Goal: Task Accomplishment & Management: Complete application form

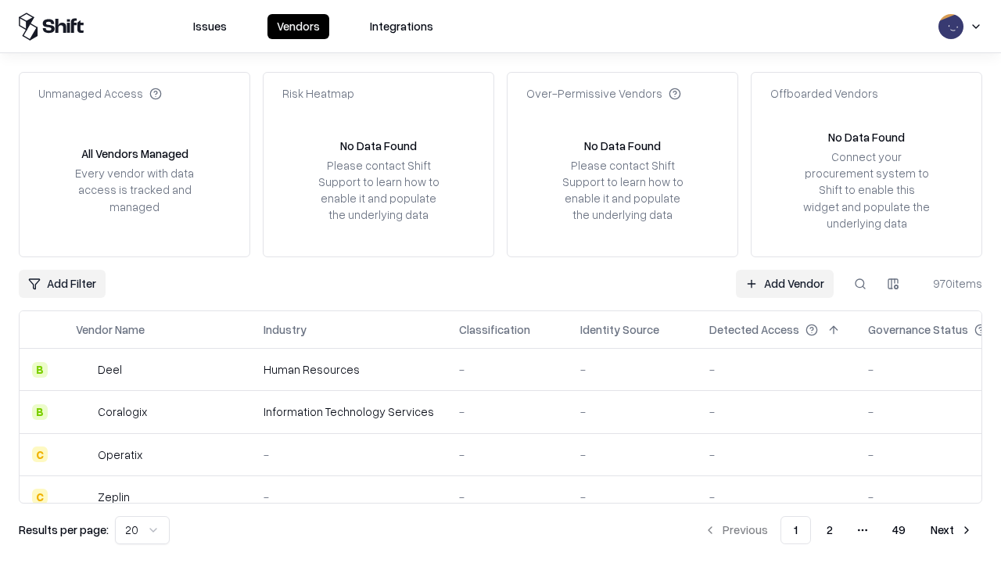
click at [784, 283] on link "Add Vendor" at bounding box center [785, 284] width 98 height 28
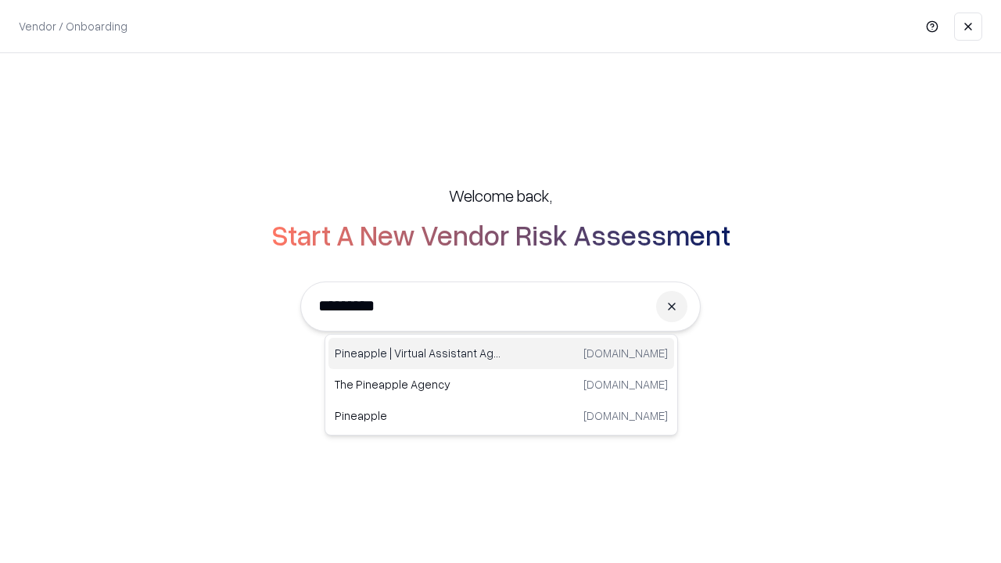
click at [501, 353] on div "Pineapple | Virtual Assistant Agency trypineapple.com" at bounding box center [501, 353] width 346 height 31
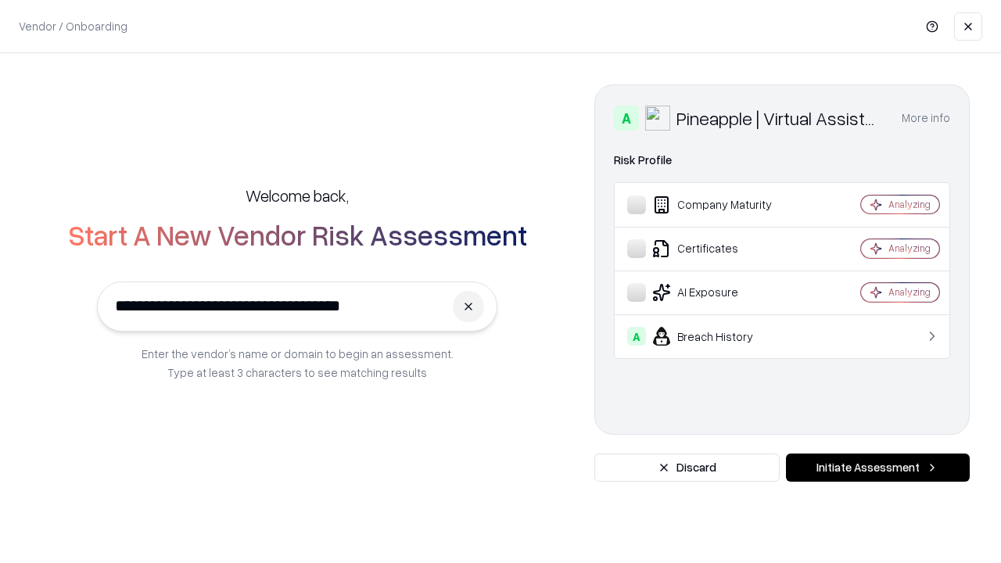
type input "**********"
click at [877, 467] on button "Initiate Assessment" at bounding box center [878, 467] width 184 height 28
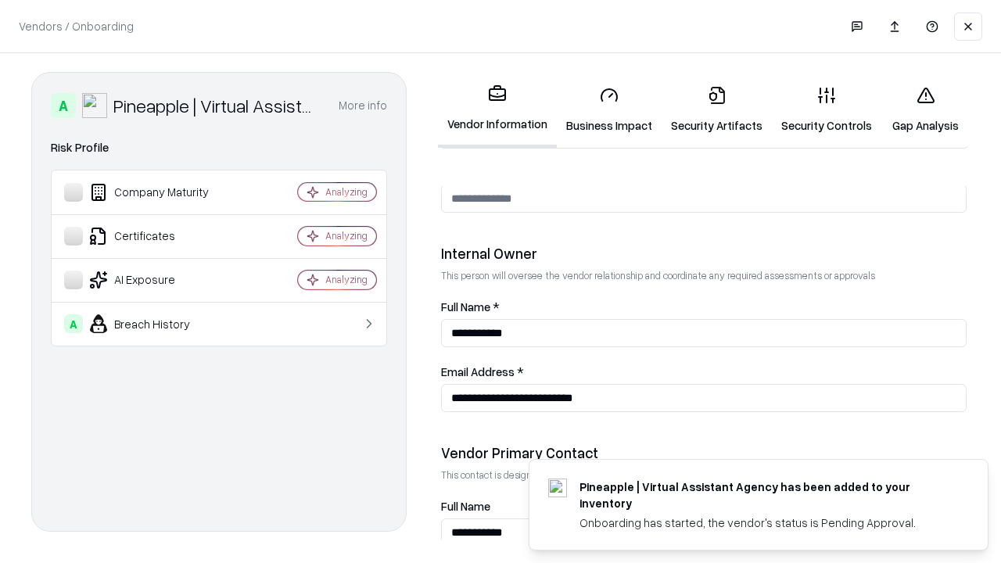
scroll to position [810, 0]
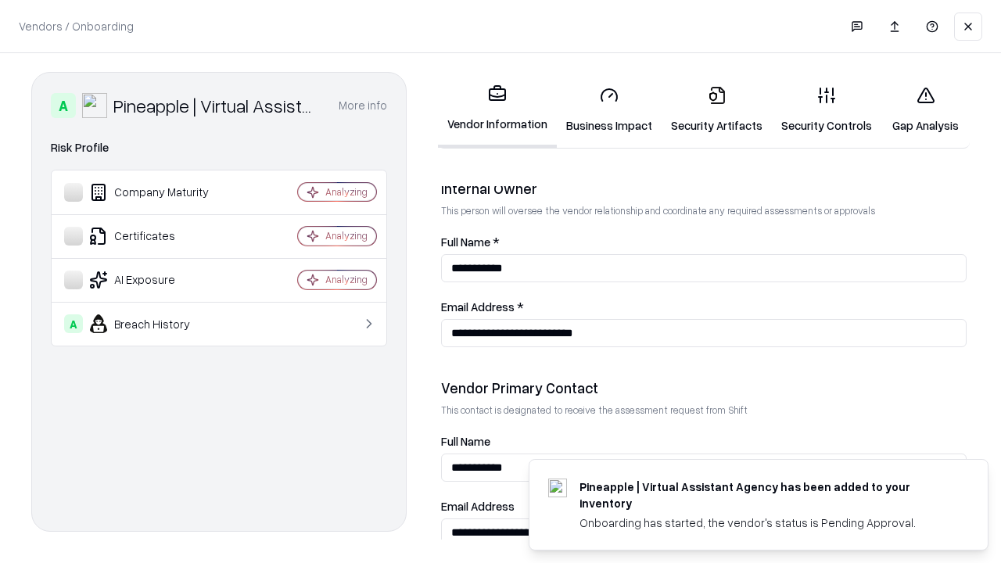
click at [609, 109] on link "Business Impact" at bounding box center [609, 109] width 105 height 73
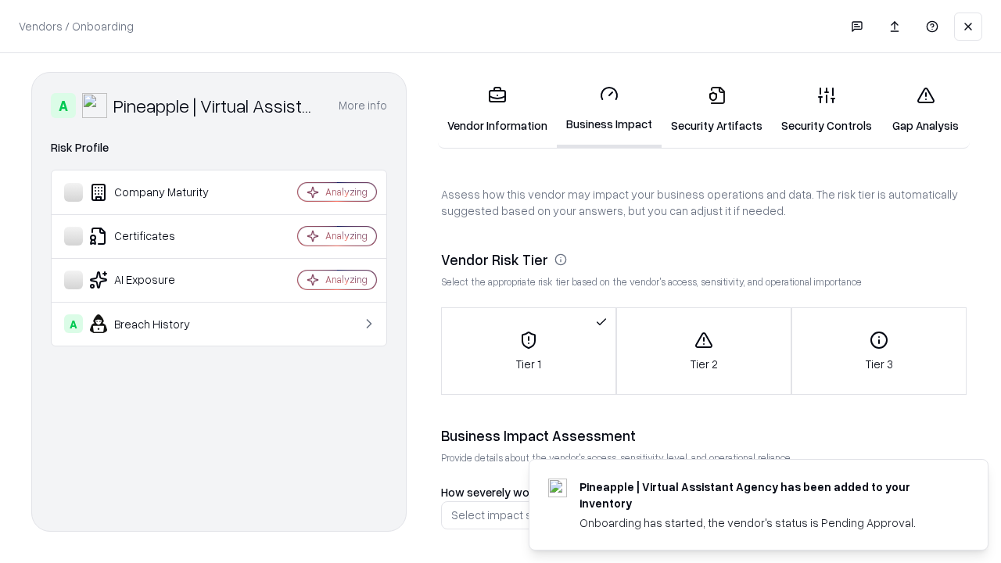
click at [716, 109] on link "Security Artifacts" at bounding box center [716, 109] width 110 height 73
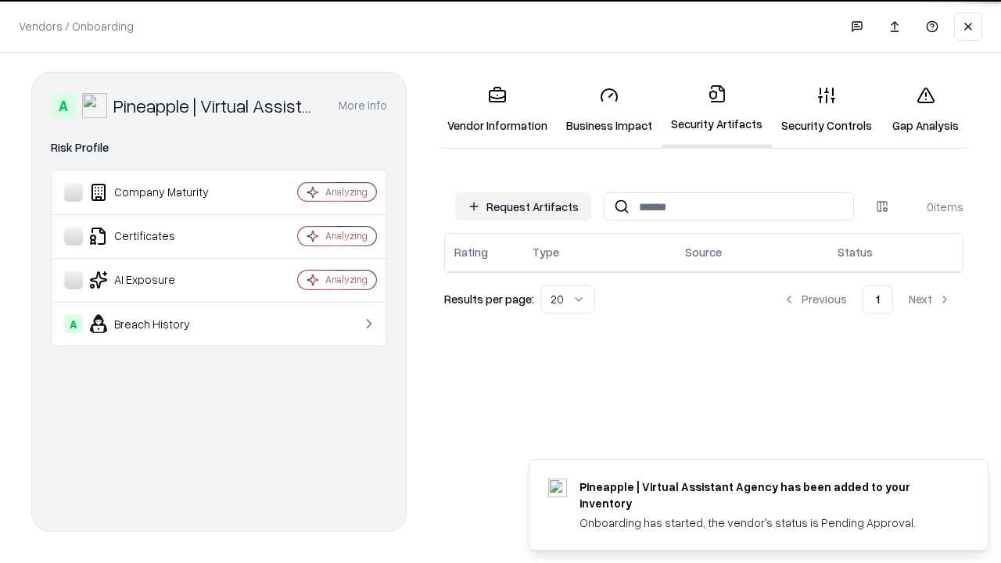
click at [523, 206] on button "Request Artifacts" at bounding box center [523, 206] width 136 height 28
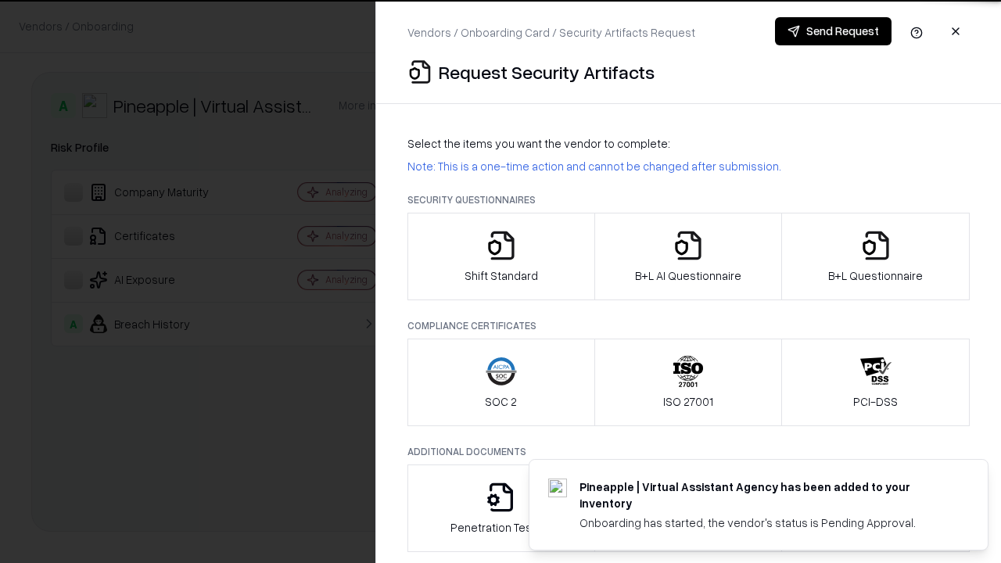
click at [500, 256] on icon "button" at bounding box center [500, 245] width 31 height 31
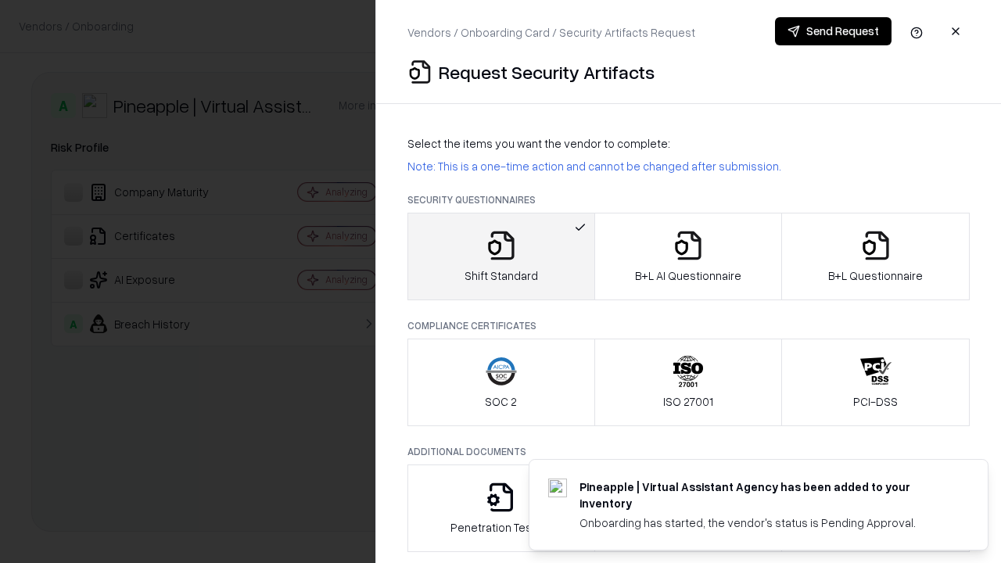
click at [833, 31] on button "Send Request" at bounding box center [833, 31] width 116 height 28
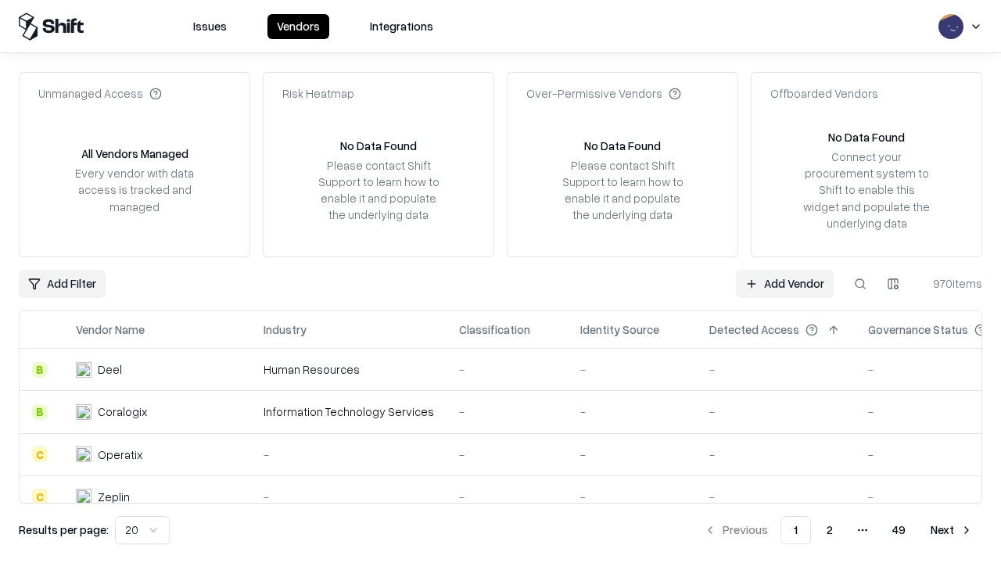
click at [860, 283] on button at bounding box center [860, 284] width 28 height 28
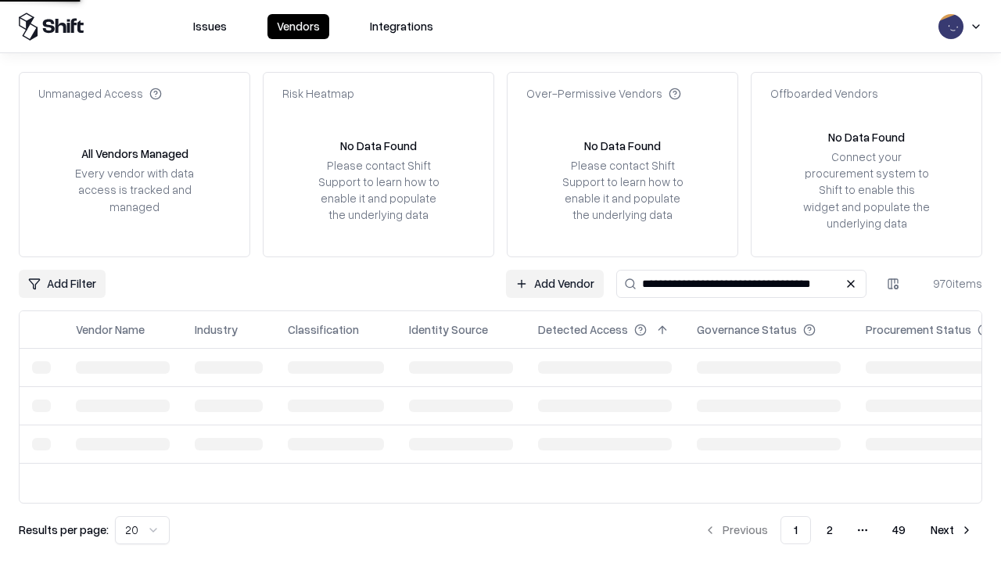
type input "**********"
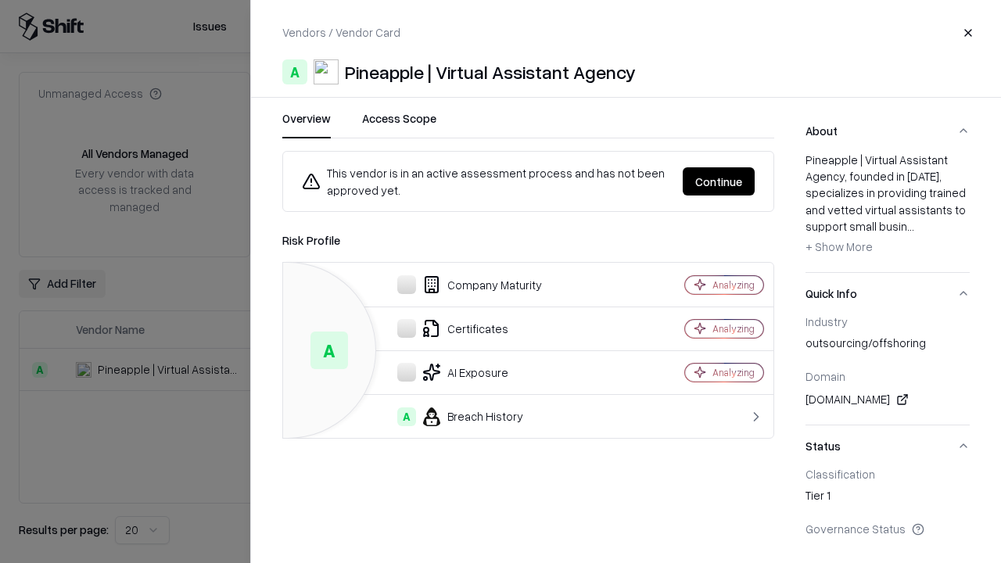
click at [718, 181] on button "Continue" at bounding box center [718, 181] width 72 height 28
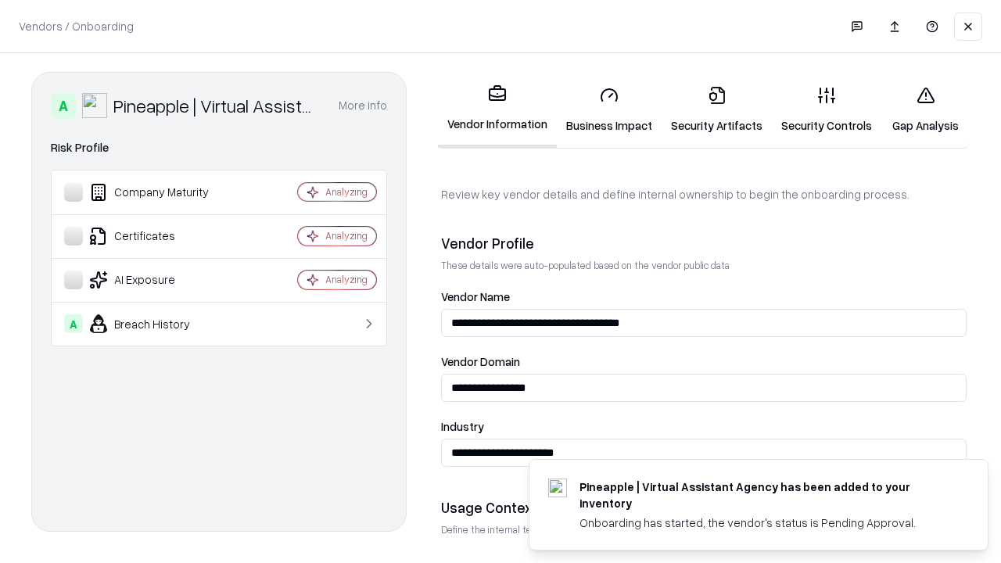
click at [716, 109] on link "Security Artifacts" at bounding box center [716, 109] width 110 height 73
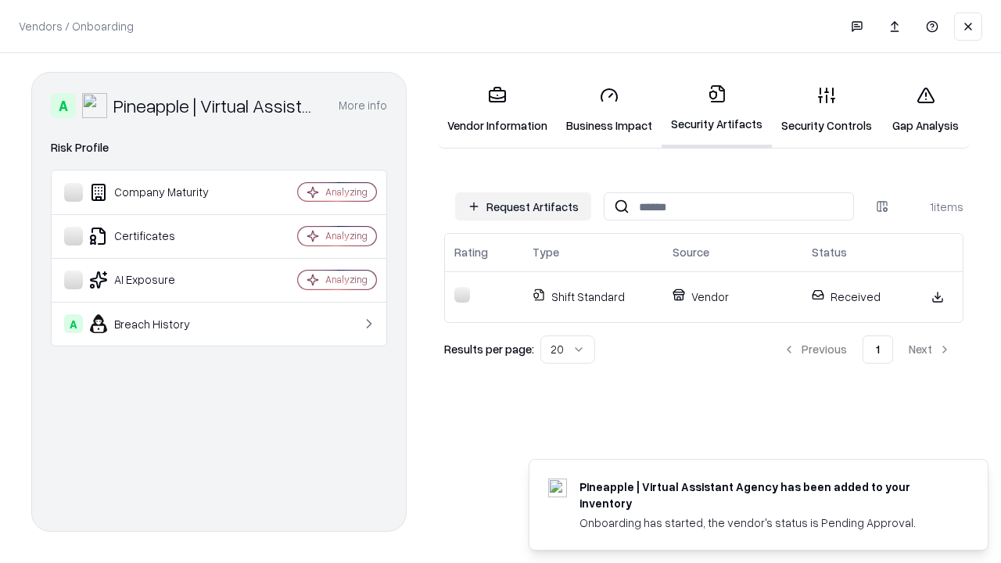
click at [826, 109] on link "Security Controls" at bounding box center [826, 109] width 109 height 73
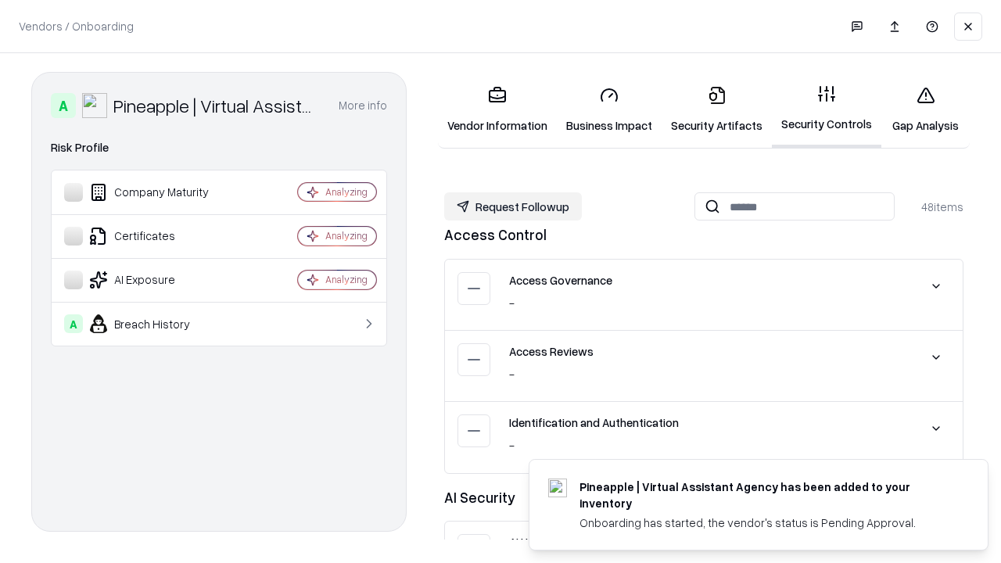
click at [513, 206] on button "Request Followup" at bounding box center [513, 206] width 138 height 28
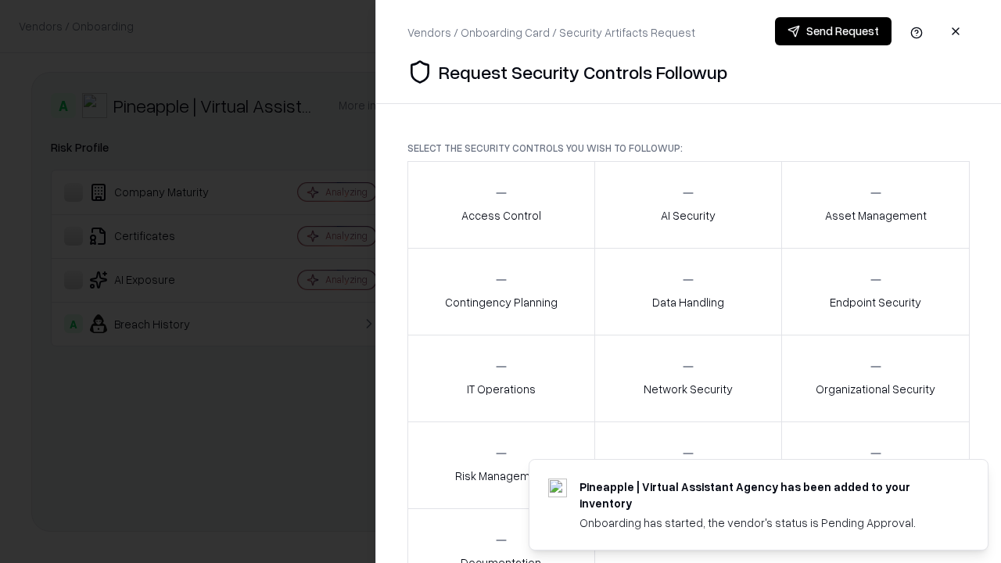
click at [500, 205] on div "Access Control" at bounding box center [501, 204] width 80 height 38
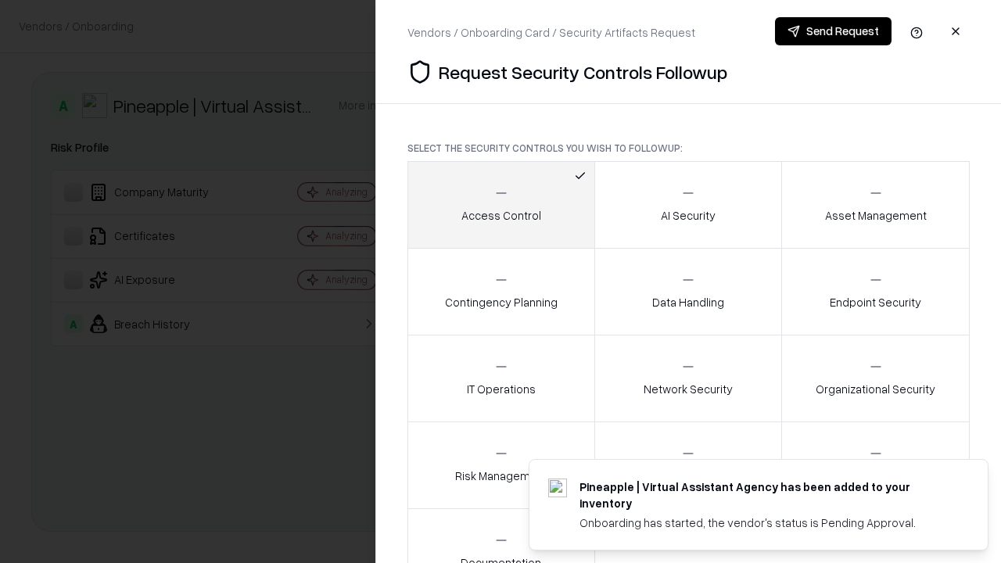
click at [833, 31] on button "Send Request" at bounding box center [833, 31] width 116 height 28
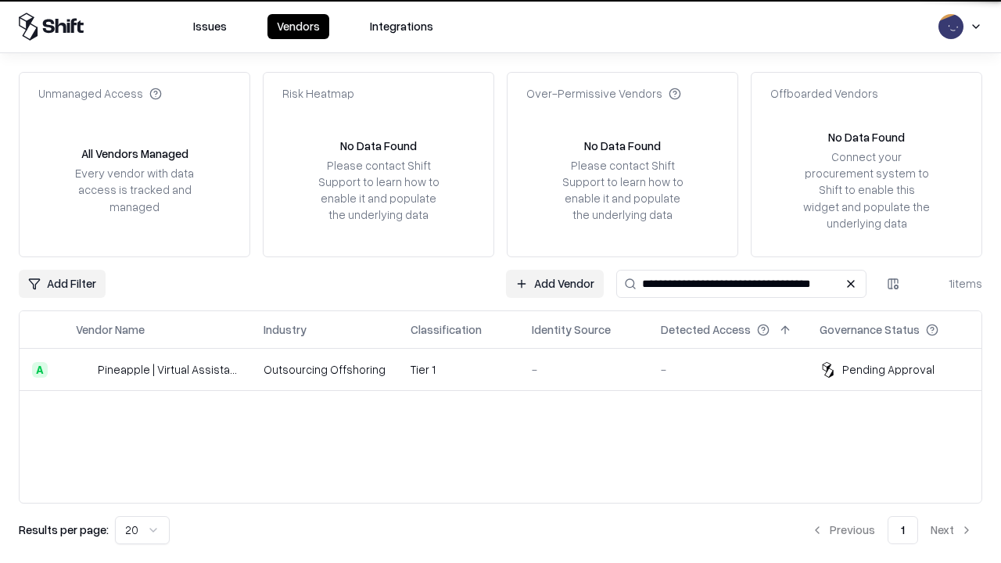
type input "**********"
click at [510, 369] on td "Tier 1" at bounding box center [458, 370] width 121 height 42
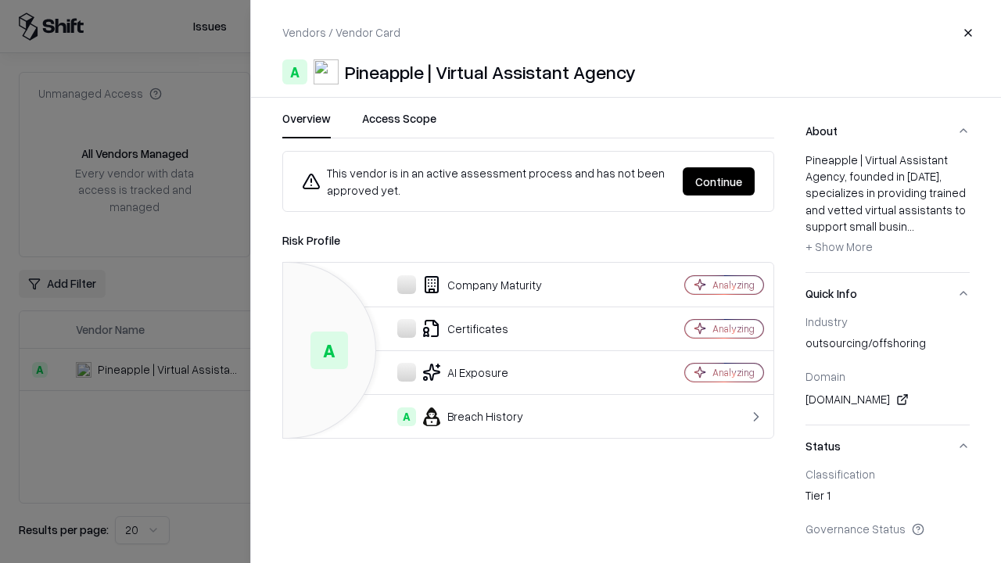
click at [718, 181] on button "Continue" at bounding box center [718, 181] width 72 height 28
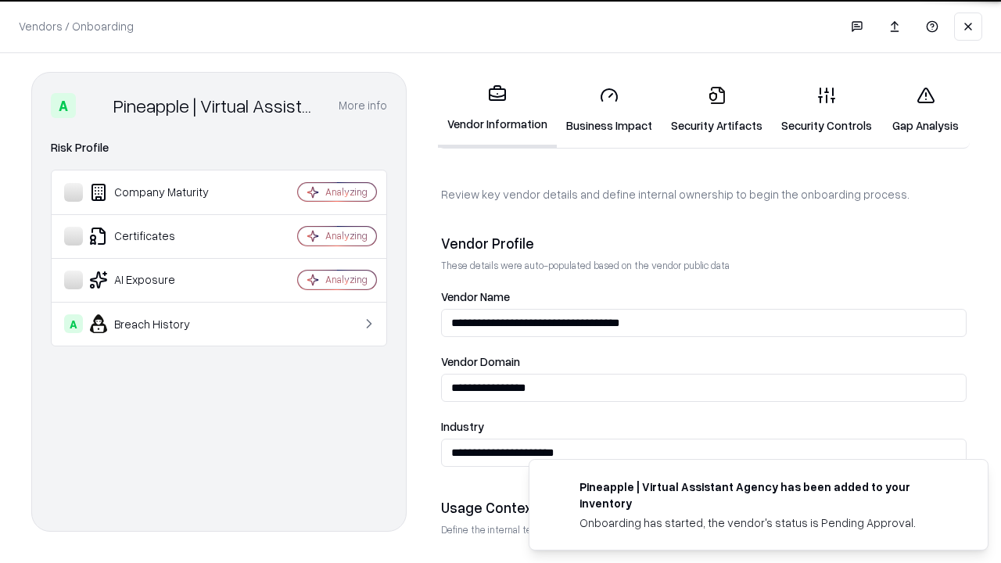
click at [925, 109] on link "Gap Analysis" at bounding box center [925, 109] width 88 height 73
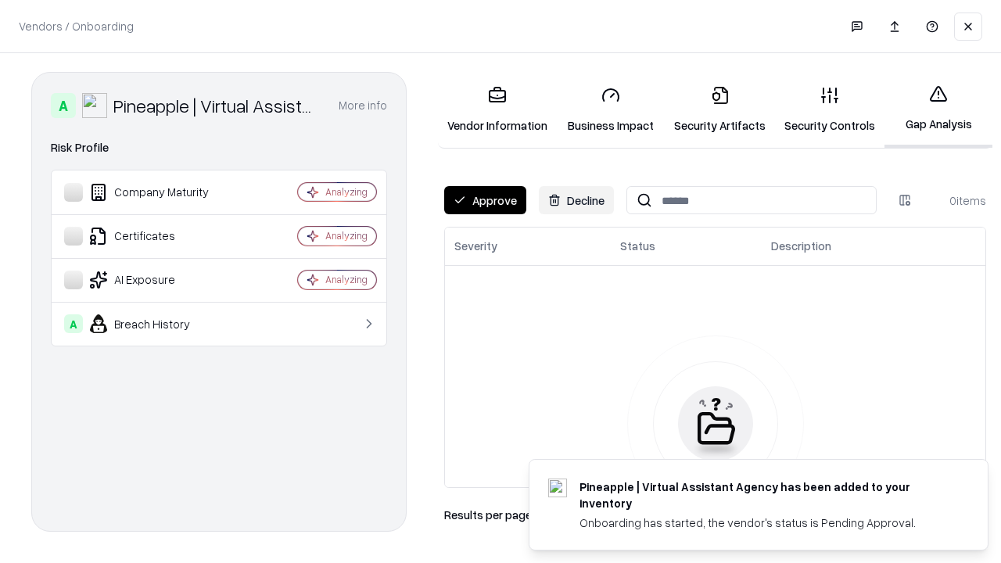
click at [485, 200] on button "Approve" at bounding box center [485, 200] width 82 height 28
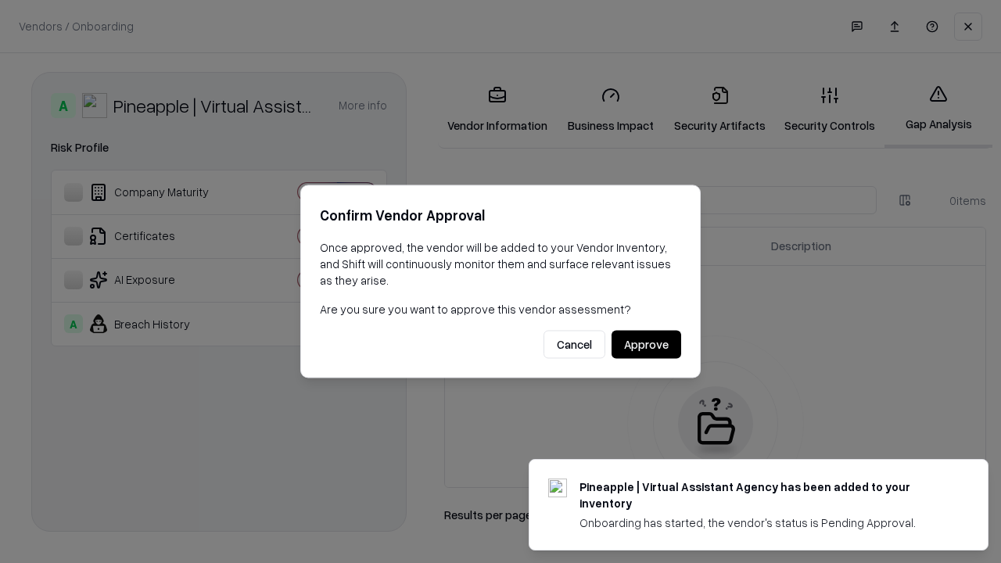
click at [646, 344] on button "Approve" at bounding box center [646, 345] width 70 height 28
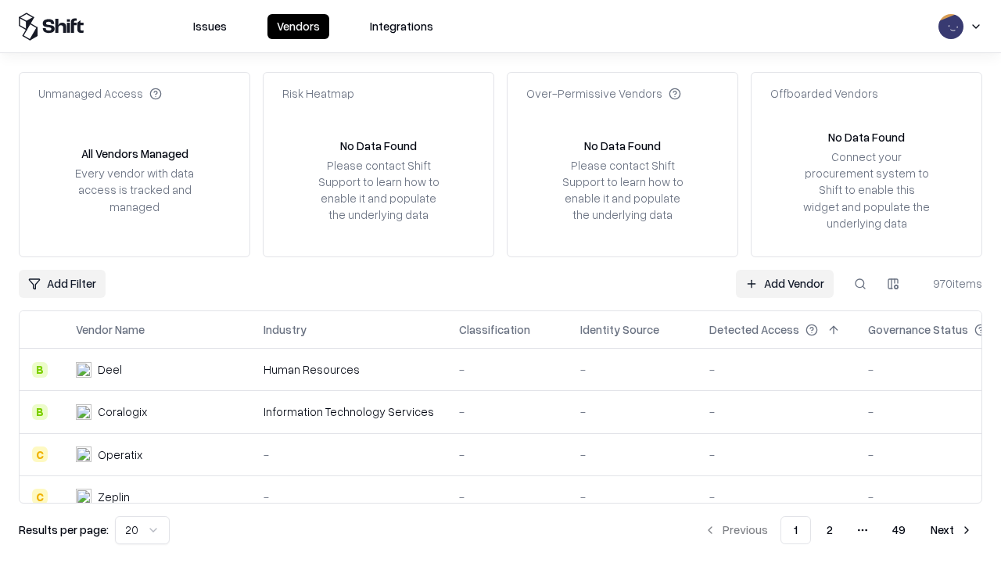
type input "**********"
click at [784, 283] on link "Add Vendor" at bounding box center [785, 284] width 98 height 28
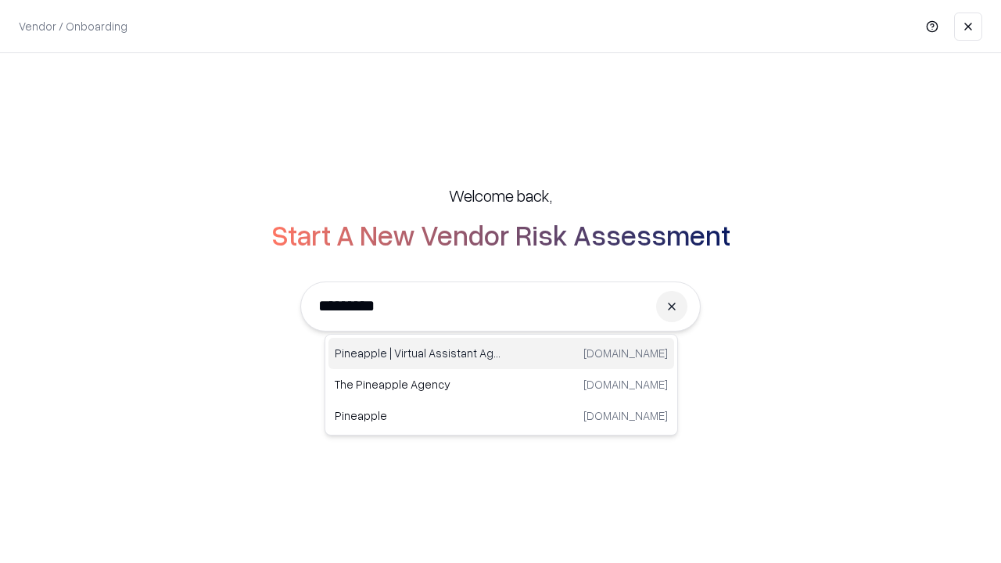
click at [501, 353] on div "Pineapple | Virtual Assistant Agency trypineapple.com" at bounding box center [501, 353] width 346 height 31
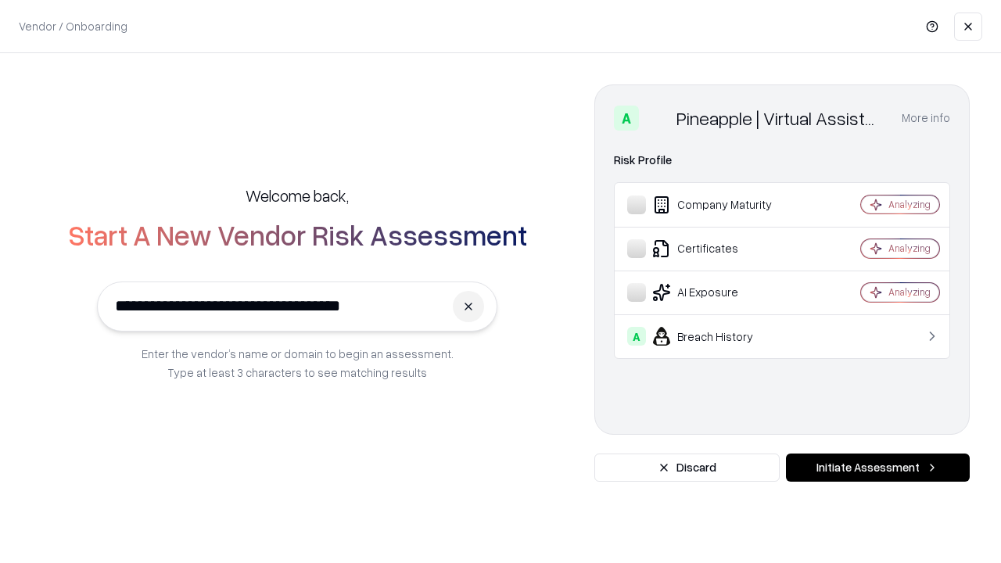
type input "**********"
click at [877, 467] on button "Initiate Assessment" at bounding box center [878, 467] width 184 height 28
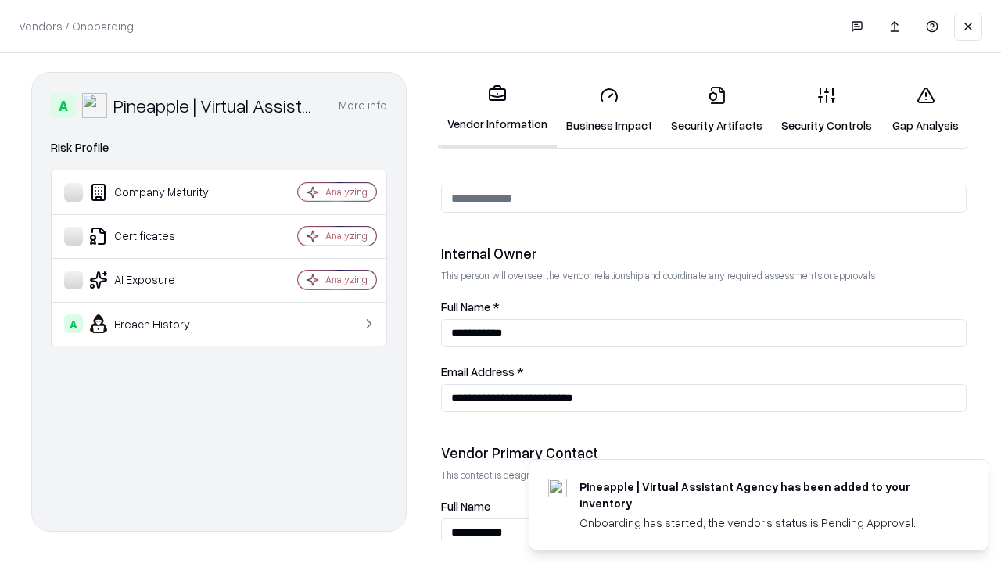
scroll to position [810, 0]
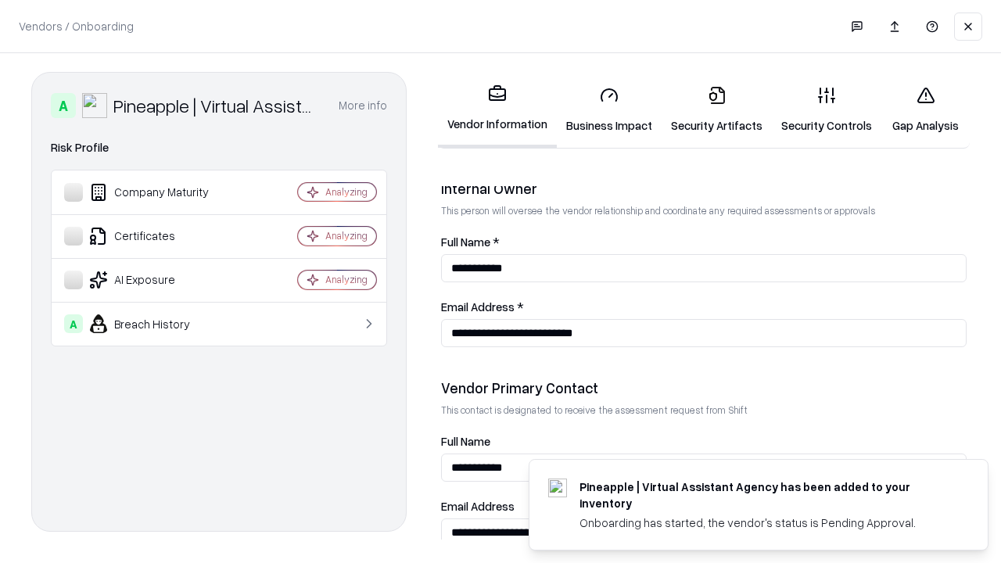
click at [925, 109] on link "Gap Analysis" at bounding box center [925, 109] width 88 height 73
